Goal: Task Accomplishment & Management: Use online tool/utility

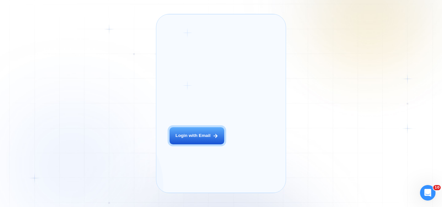
drag, startPoint x: 195, startPoint y: 140, endPoint x: 209, endPoint y: 115, distance: 28.9
click at [195, 139] on button "Login with Email" at bounding box center [197, 136] width 55 height 17
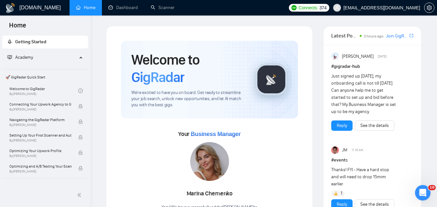
click at [124, 104] on div "Welcome to GigRadar We're excited to have you on board. Get ready to streamline…" at bounding box center [209, 80] width 177 height 78
click at [135, 15] on li "Dashboard" at bounding box center [123, 8] width 42 height 16
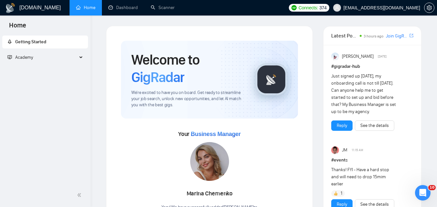
click at [78, 59] on div "Academy" at bounding box center [45, 57] width 86 height 13
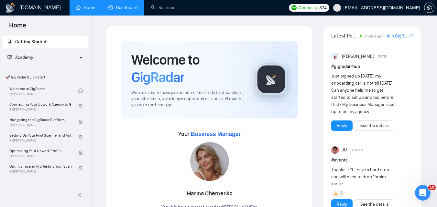
click at [119, 8] on link "Dashboard" at bounding box center [122, 8] width 29 height 6
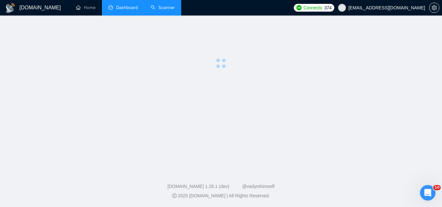
click at [157, 9] on link "Scanner" at bounding box center [163, 8] width 24 height 6
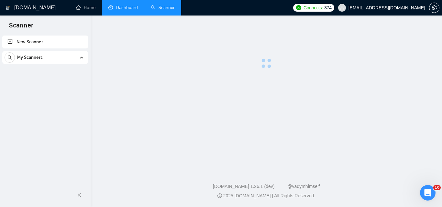
click at [70, 60] on div "My Scanners" at bounding box center [45, 57] width 81 height 13
